Goal: Task Accomplishment & Management: Use online tool/utility

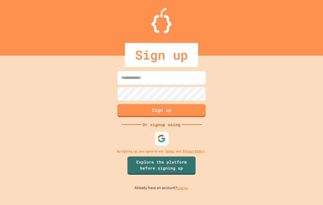
click at [166, 141] on div at bounding box center [162, 138] width 14 height 14
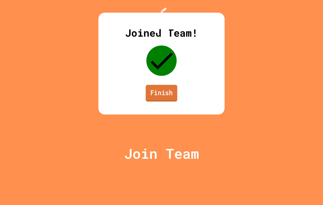
click at [169, 102] on link "Finish" at bounding box center [162, 93] width 32 height 17
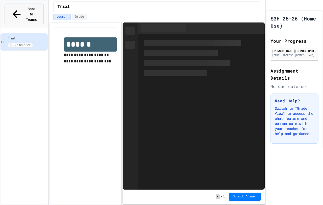
click at [26, 10] on span "Back to Teams" at bounding box center [32, 14] width 12 height 16
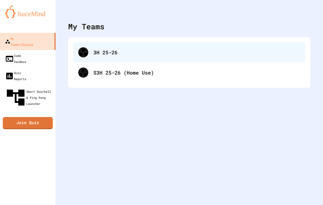
click at [157, 52] on div "3H 25-26" at bounding box center [196, 52] width 207 height 8
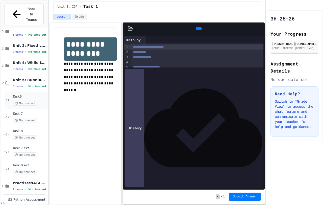
scroll to position [30, 0]
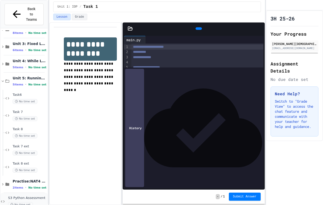
click at [20, 196] on span "S3 Python Assessment" at bounding box center [27, 198] width 39 height 4
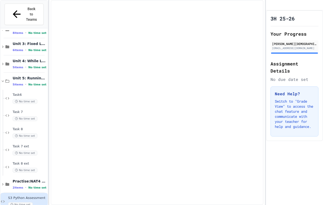
scroll to position [23, 0]
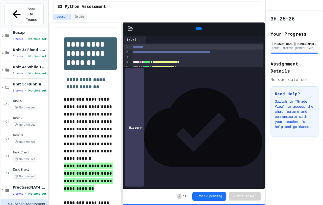
click at [127, 30] on div at bounding box center [130, 28] width 15 height 5
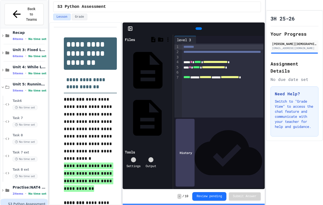
click at [170, 115] on div "level 4" at bounding box center [170, 117] width 0 height 5
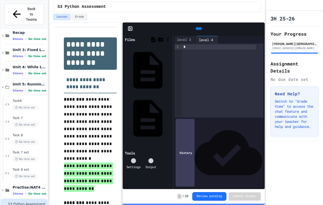
click at [211, 73] on div "*" at bounding box center [222, 80] width 81 height 74
click at [129, 25] on div at bounding box center [194, 28] width 142 height 12
click at [130, 27] on icon at bounding box center [130, 28] width 5 height 5
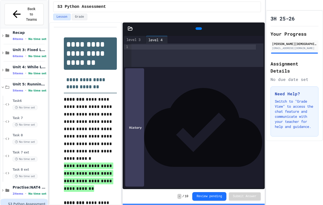
click at [197, 61] on div at bounding box center [198, 54] width 132 height 23
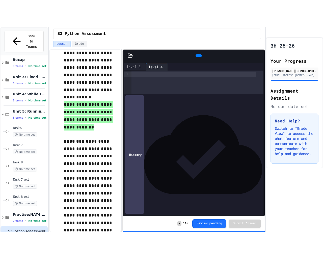
scroll to position [152, 0]
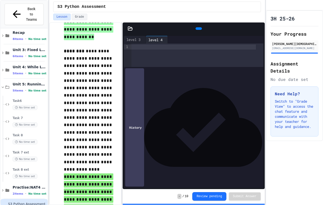
click at [182, 67] on div at bounding box center [198, 54] width 132 height 23
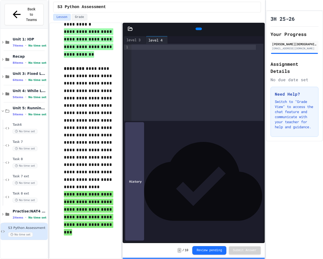
scroll to position [147, 0]
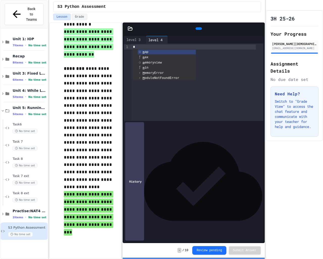
click at [153, 121] on div "*" at bounding box center [198, 81] width 132 height 77
drag, startPoint x: 236, startPoint y: 249, endPoint x: 236, endPoint y: 245, distance: 4.0
click at [236, 205] on div "- / 10 Review pending Submit Answer" at bounding box center [194, 250] width 142 height 15
click at [147, 130] on div "**********" at bounding box center [194, 140] width 142 height 236
click at [144, 119] on div at bounding box center [198, 81] width 132 height 77
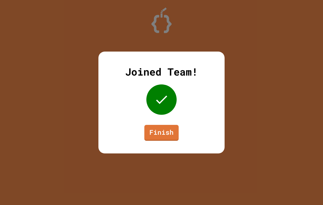
click at [131, 31] on div "Joined Team! Finish" at bounding box center [161, 102] width 323 height 205
click at [157, 132] on link "Finish" at bounding box center [161, 131] width 31 height 17
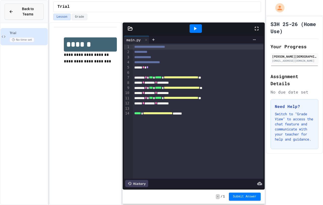
click at [38, 6] on span "Back to Teams" at bounding box center [27, 11] width 23 height 11
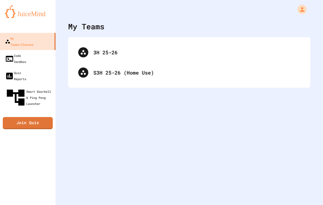
drag, startPoint x: 115, startPoint y: 50, endPoint x: 115, endPoint y: 59, distance: 9.3
click at [115, 59] on div "3H 25-26 S3H 25-26 (Home Use)" at bounding box center [189, 62] width 232 height 40
drag, startPoint x: 115, startPoint y: 59, endPoint x: 109, endPoint y: 61, distance: 6.3
click at [111, 69] on div "3H 25-26 S3H 25-26 (Home Use)" at bounding box center [189, 62] width 232 height 40
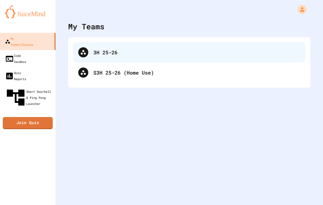
click at [109, 53] on div "3H 25-26" at bounding box center [196, 52] width 207 height 8
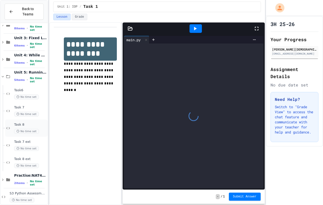
scroll to position [30, 0]
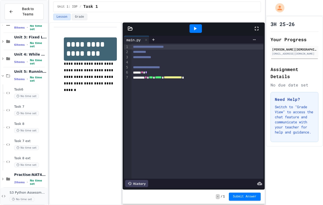
click at [36, 190] on span "S3 Python Assessment" at bounding box center [28, 192] width 37 height 4
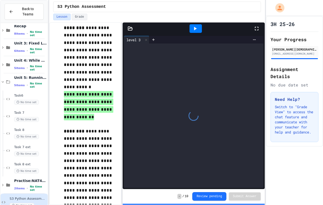
scroll to position [76, 0]
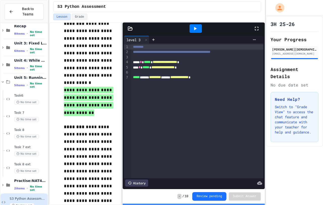
click at [134, 29] on div at bounding box center [130, 28] width 15 height 5
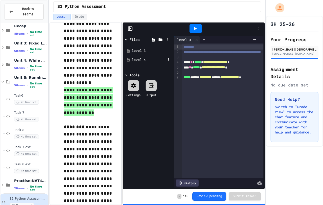
click at [156, 61] on div "level 4" at bounding box center [149, 59] width 34 height 5
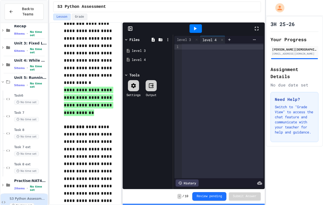
click at [203, 59] on div at bounding box center [222, 110] width 81 height 135
click at [131, 30] on icon at bounding box center [130, 28] width 5 height 5
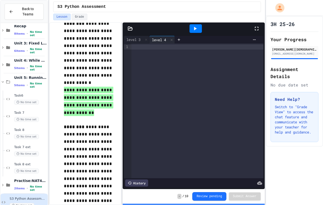
drag, startPoint x: 181, startPoint y: 55, endPoint x: 178, endPoint y: 56, distance: 3.2
click at [178, 56] on div at bounding box center [198, 110] width 132 height 135
type input "*"
click at [178, 56] on div at bounding box center [198, 104] width 132 height 122
click at [261, 165] on button "×" at bounding box center [262, 167] width 2 height 5
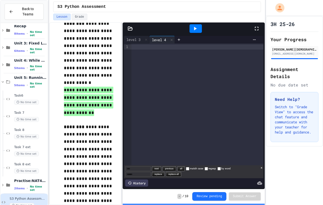
click at [261, 165] on button "×" at bounding box center [262, 167] width 2 height 5
